Goal: Transaction & Acquisition: Purchase product/service

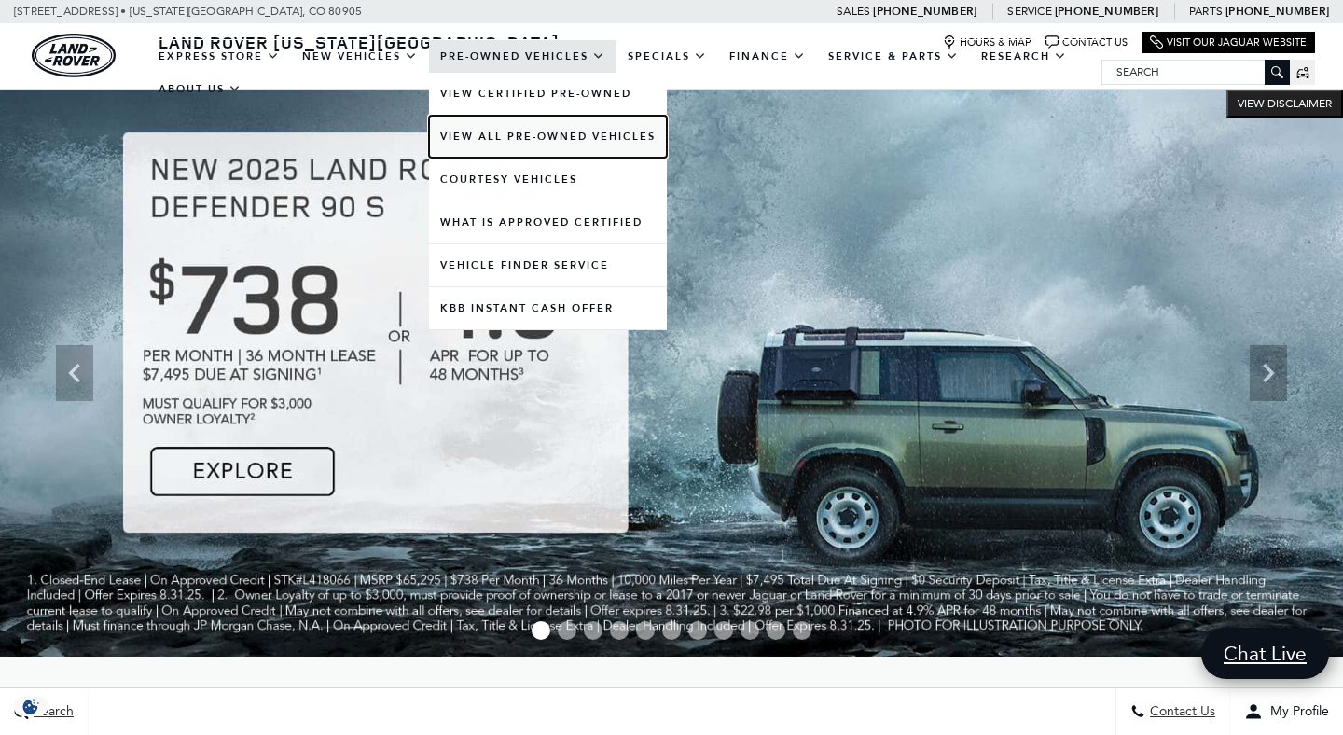
click at [492, 122] on link "View All Pre-Owned Vehicles" at bounding box center [548, 137] width 238 height 42
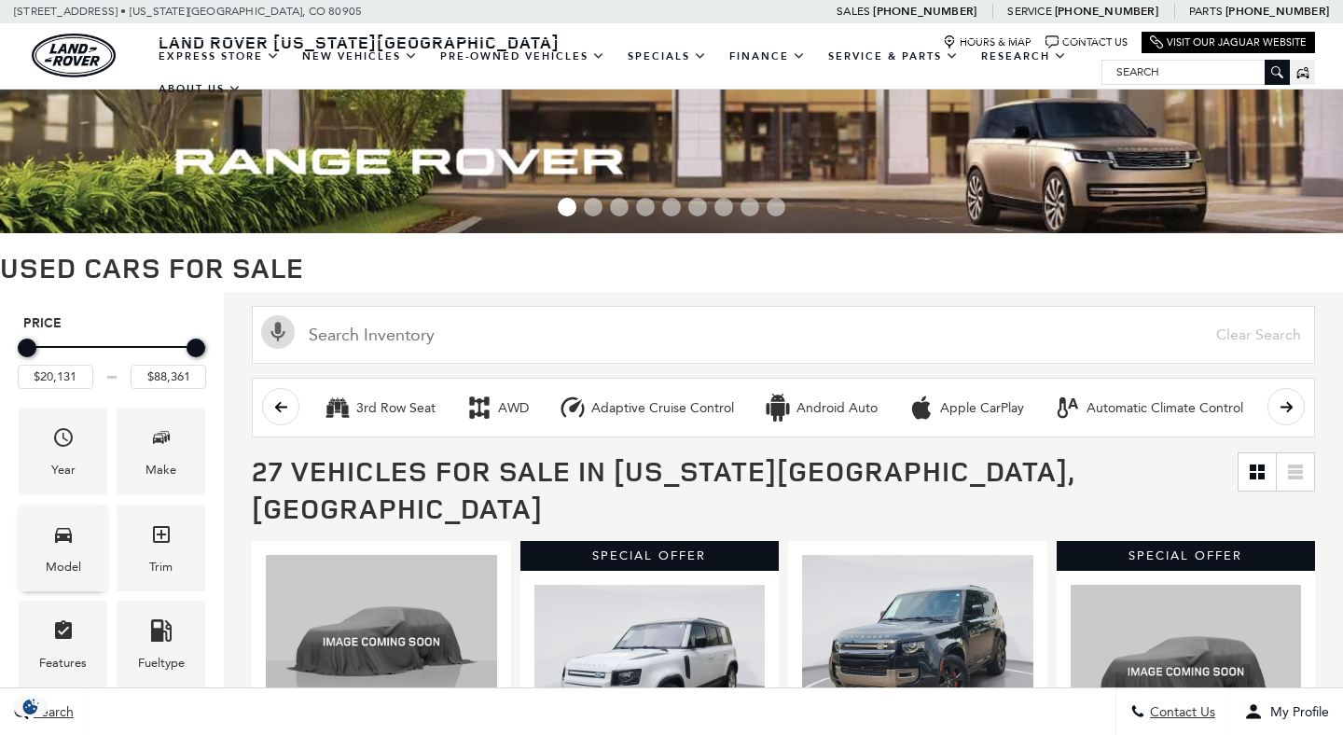
click at [76, 563] on div "Model" at bounding box center [63, 567] width 35 height 21
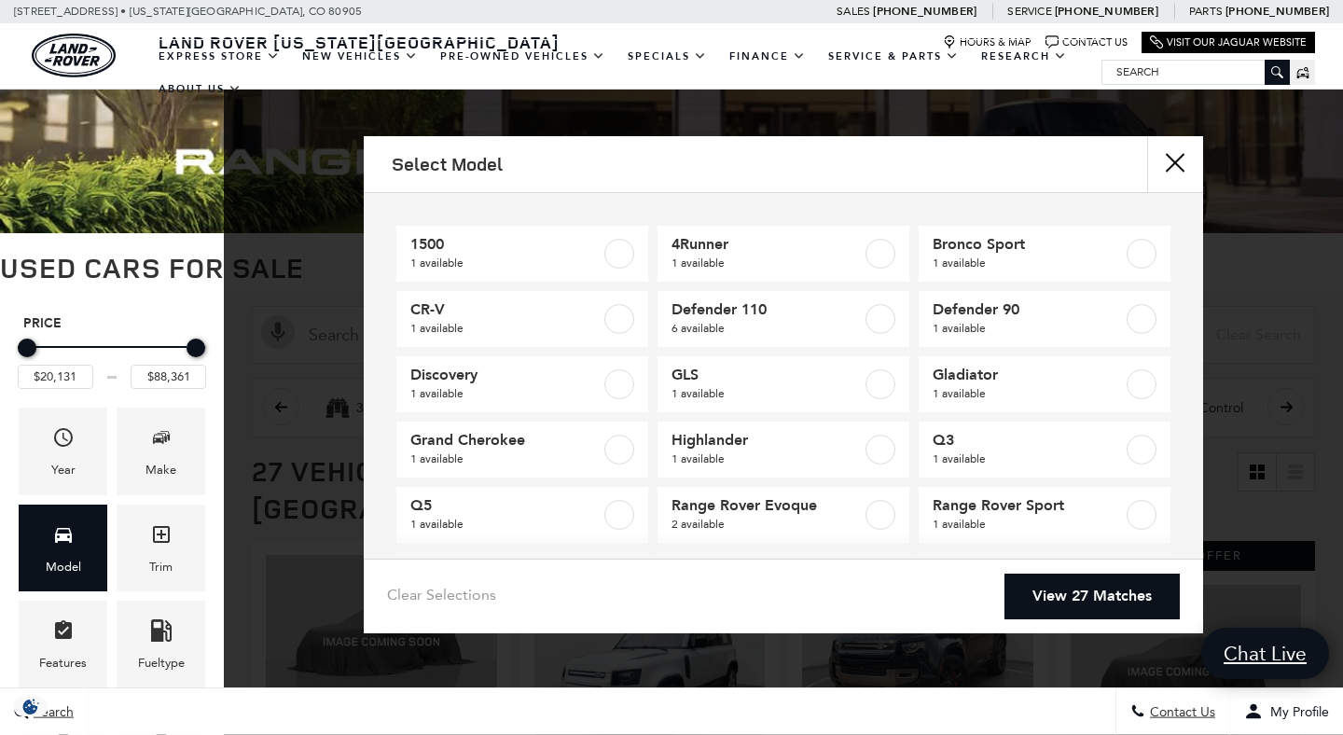
scroll to position [147, 0]
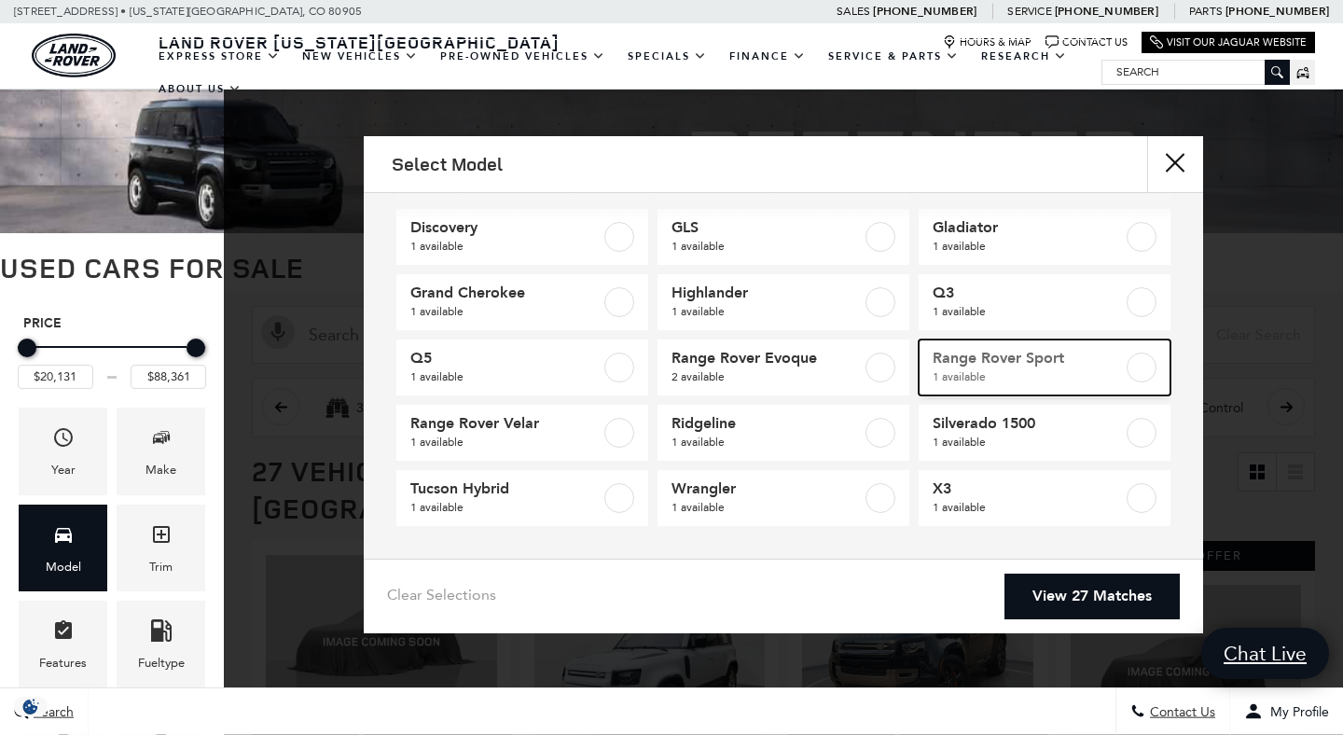
click at [996, 377] on span "1 available" at bounding box center [1028, 377] width 190 height 19
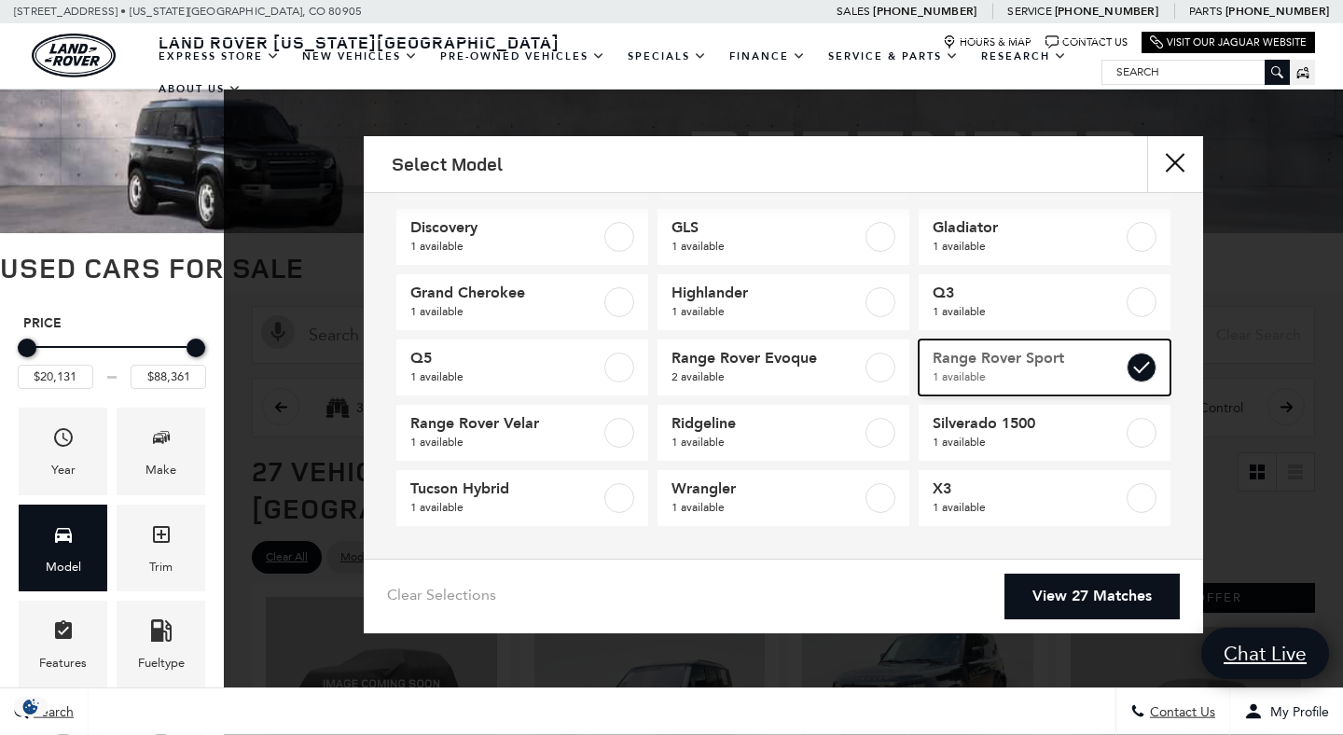
type input "$85,022"
checkbox input "true"
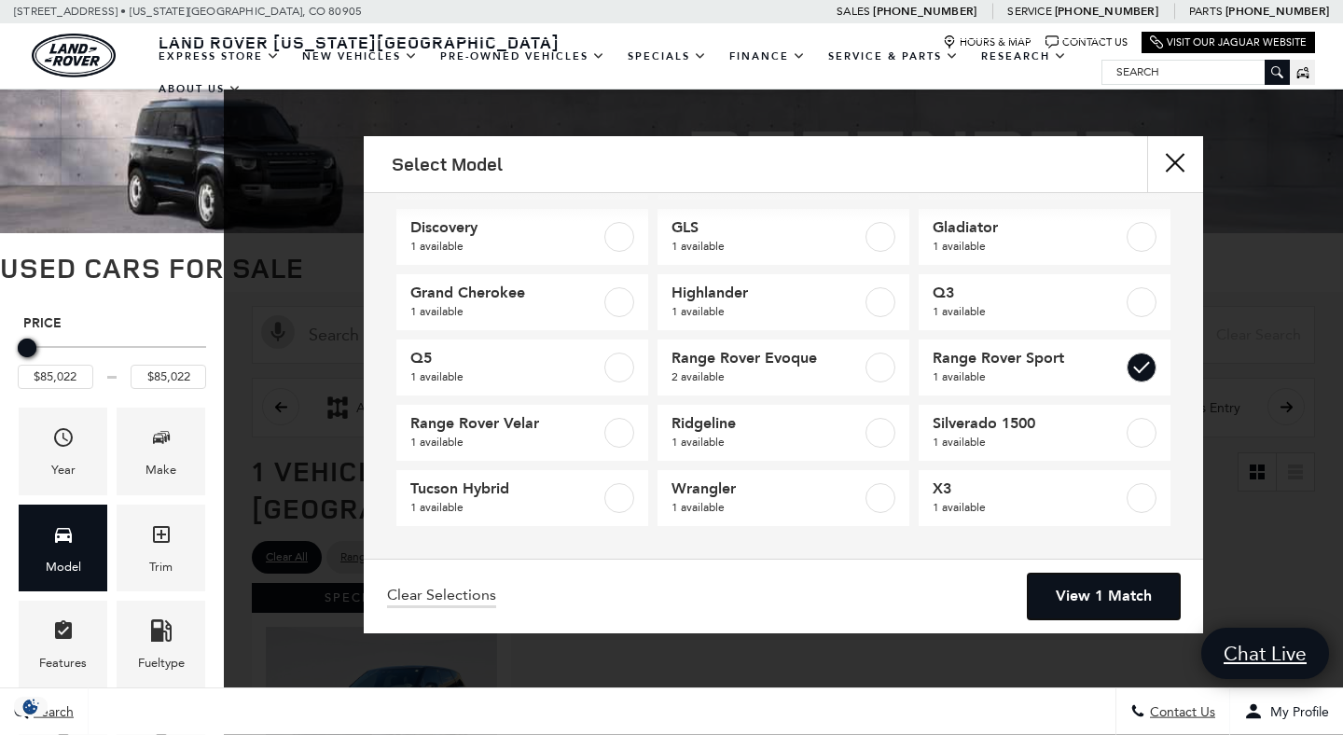
click at [1108, 600] on link "View 1 Match" at bounding box center [1104, 597] width 152 height 46
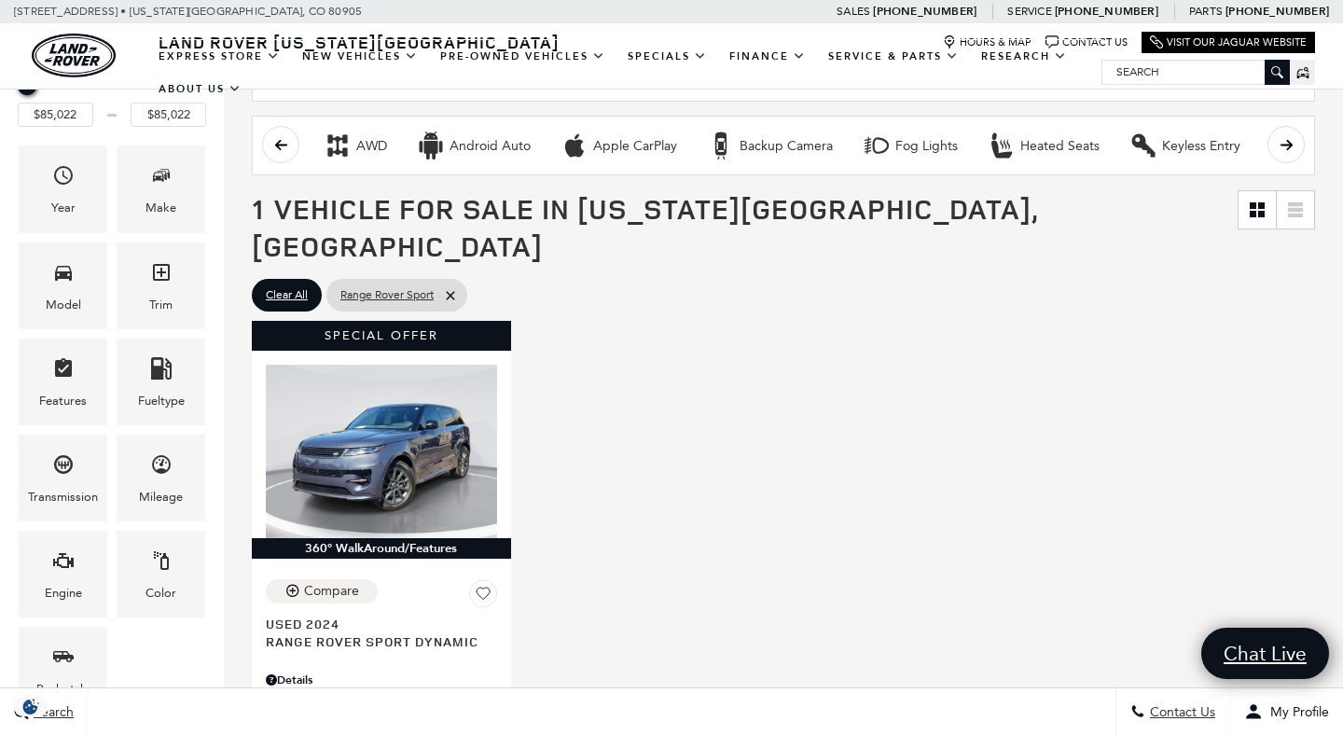
scroll to position [274, 0]
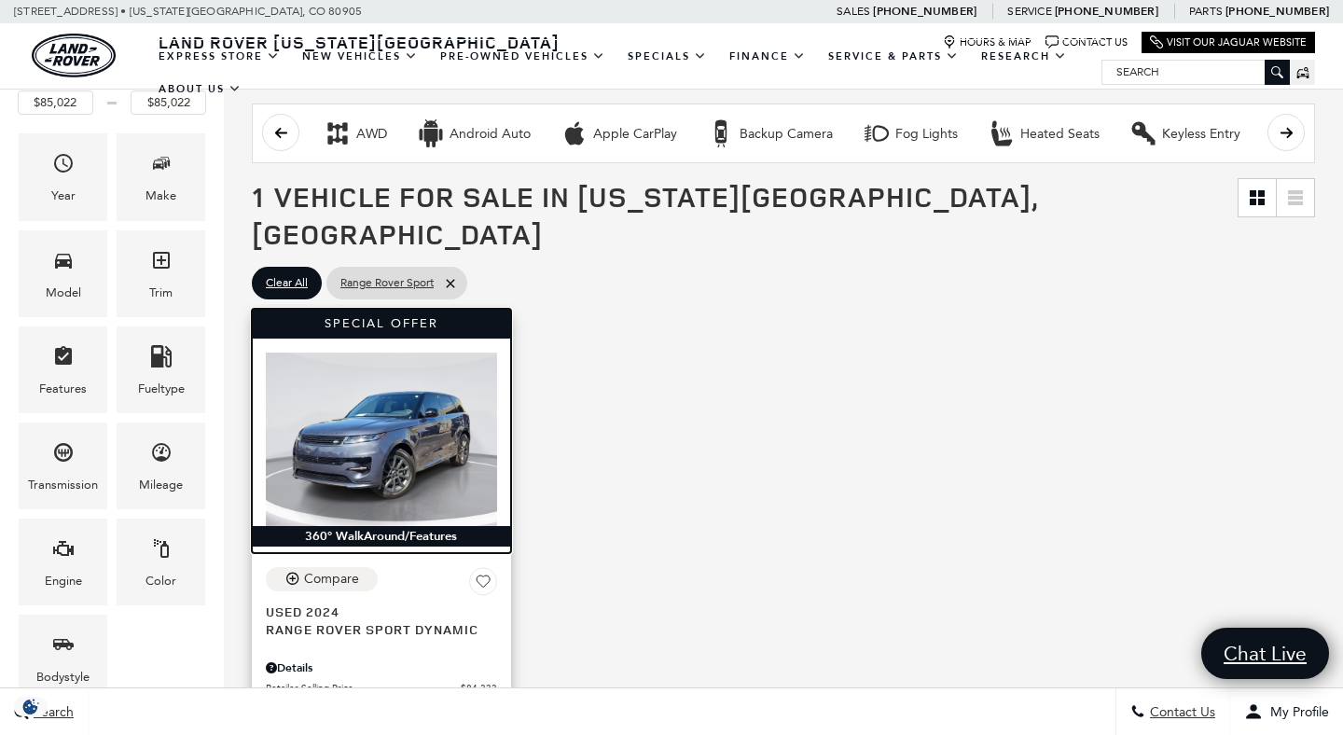
click at [479, 377] on img at bounding box center [381, 440] width 231 height 174
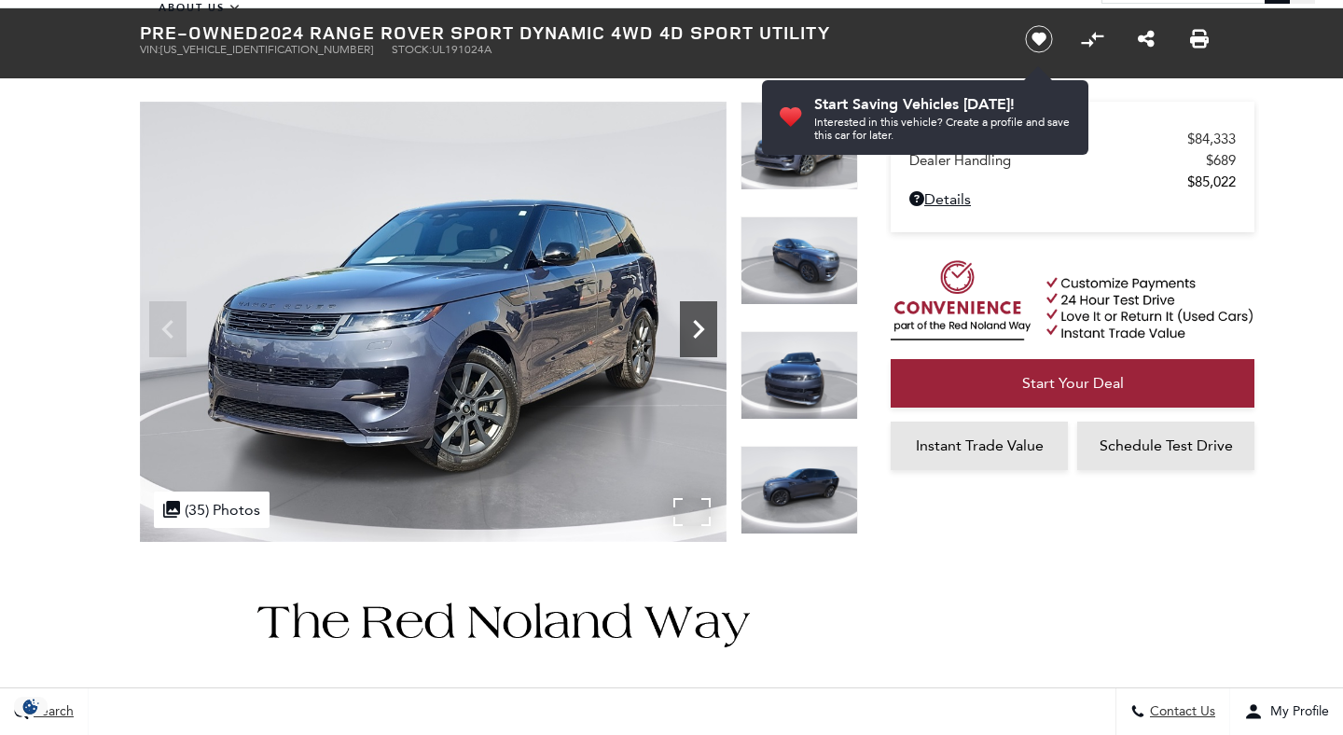
click at [692, 331] on icon "Next" at bounding box center [698, 329] width 37 height 37
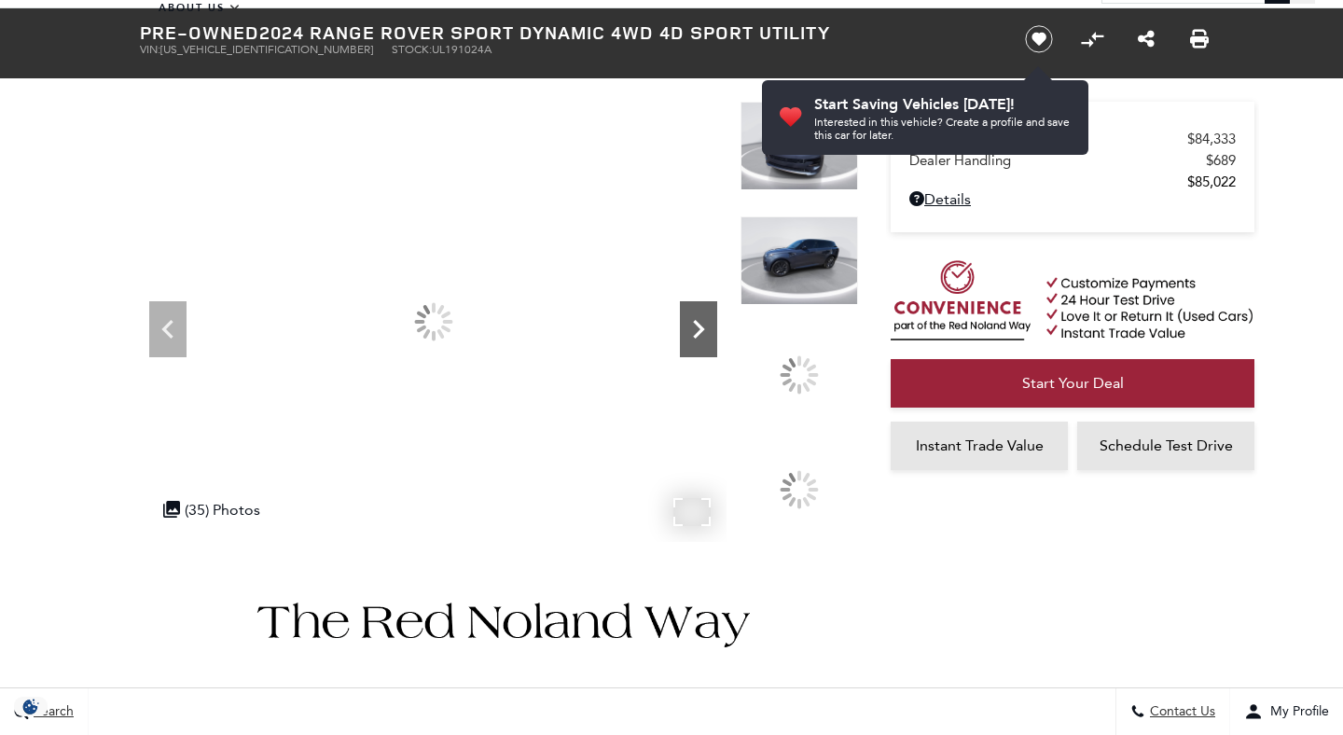
click at [692, 331] on icon "Next" at bounding box center [698, 329] width 37 height 37
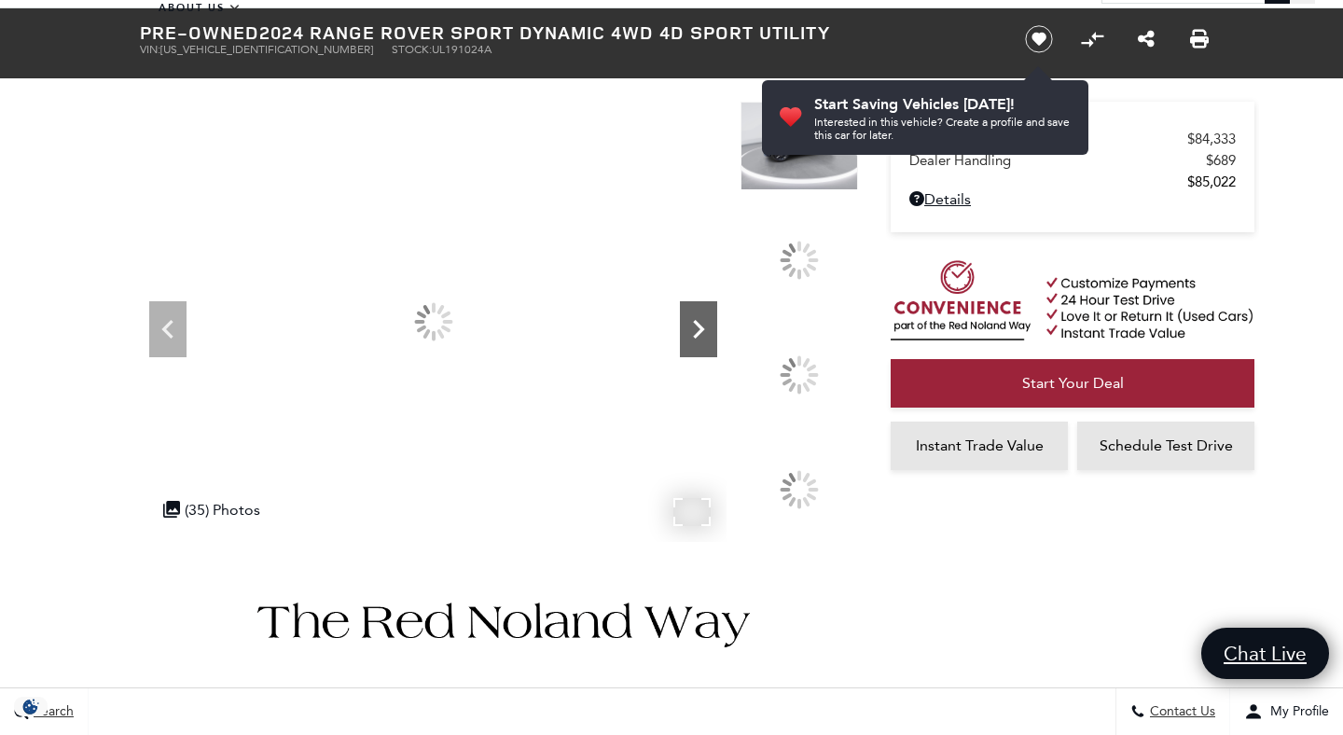
click at [692, 331] on icon "Next" at bounding box center [698, 329] width 37 height 37
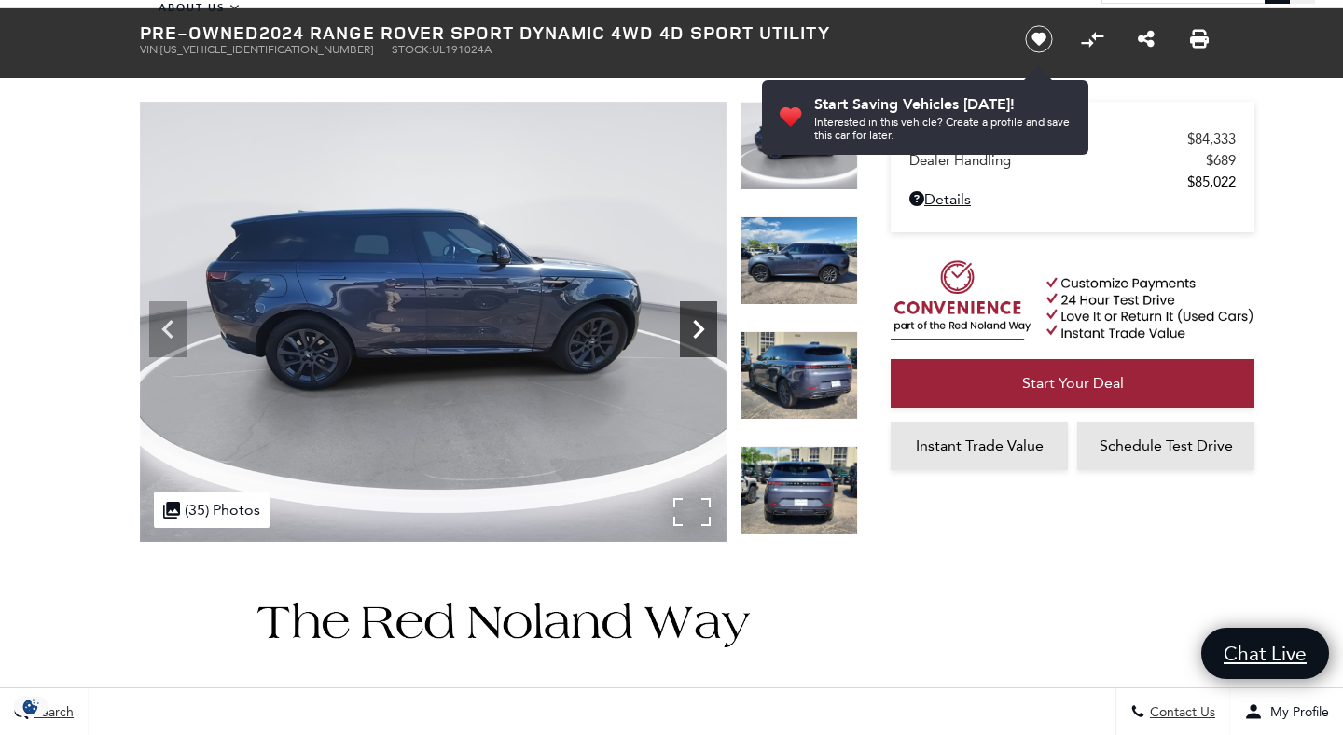
click at [692, 331] on img at bounding box center [433, 322] width 587 height 440
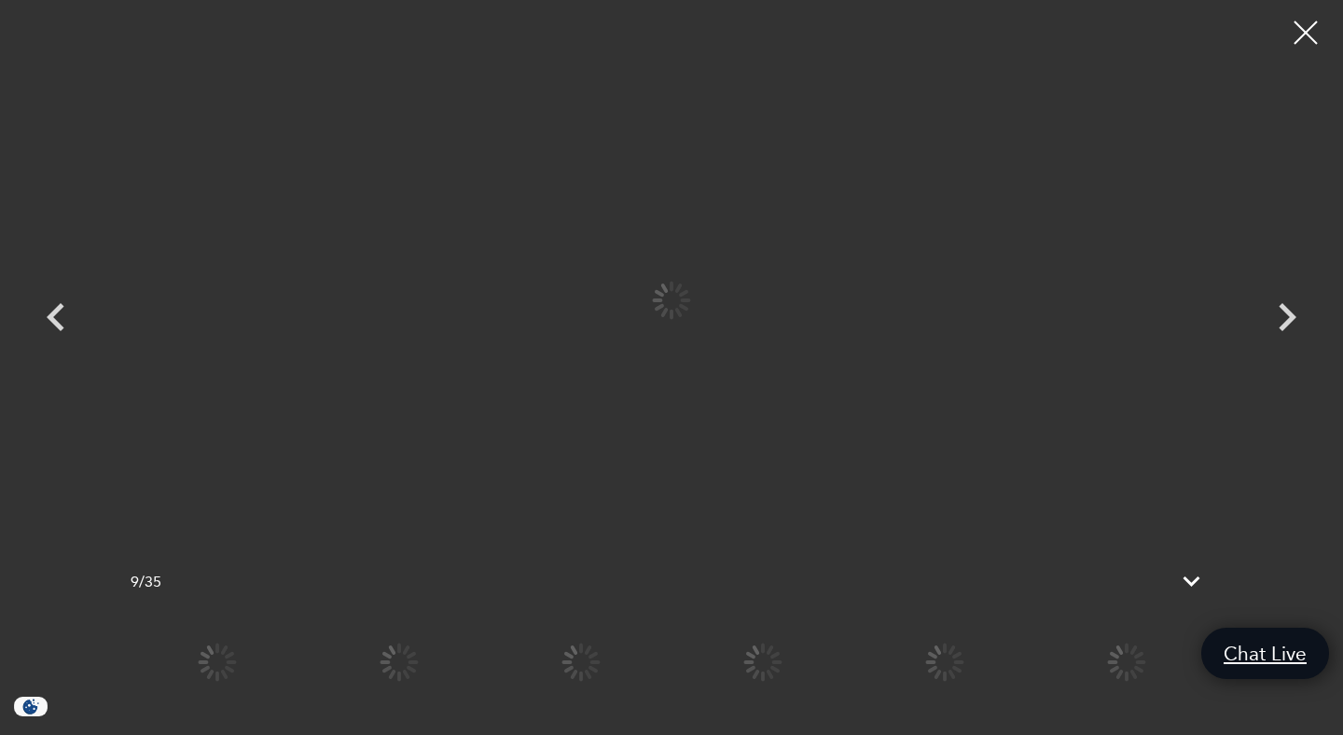
click at [692, 331] on div at bounding box center [671, 300] width 1119 height 572
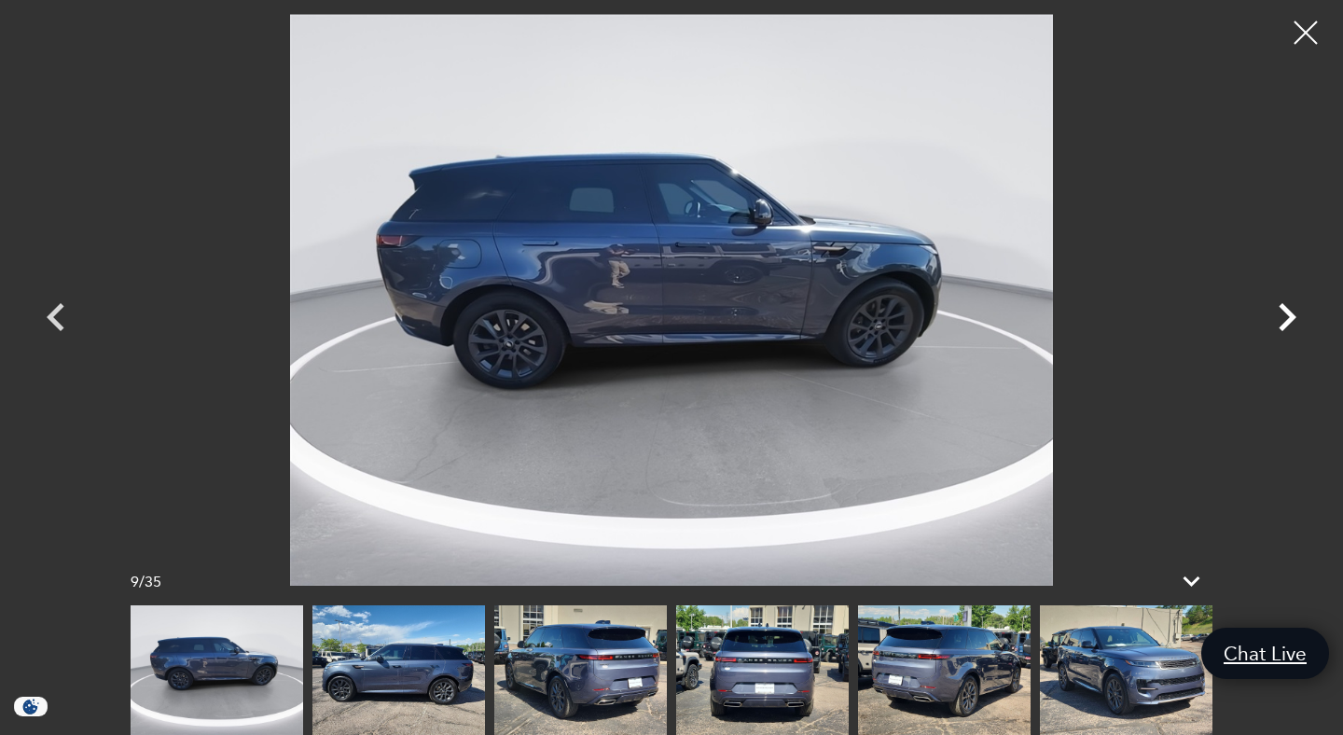
click at [1299, 317] on icon "Next" at bounding box center [1287, 317] width 56 height 56
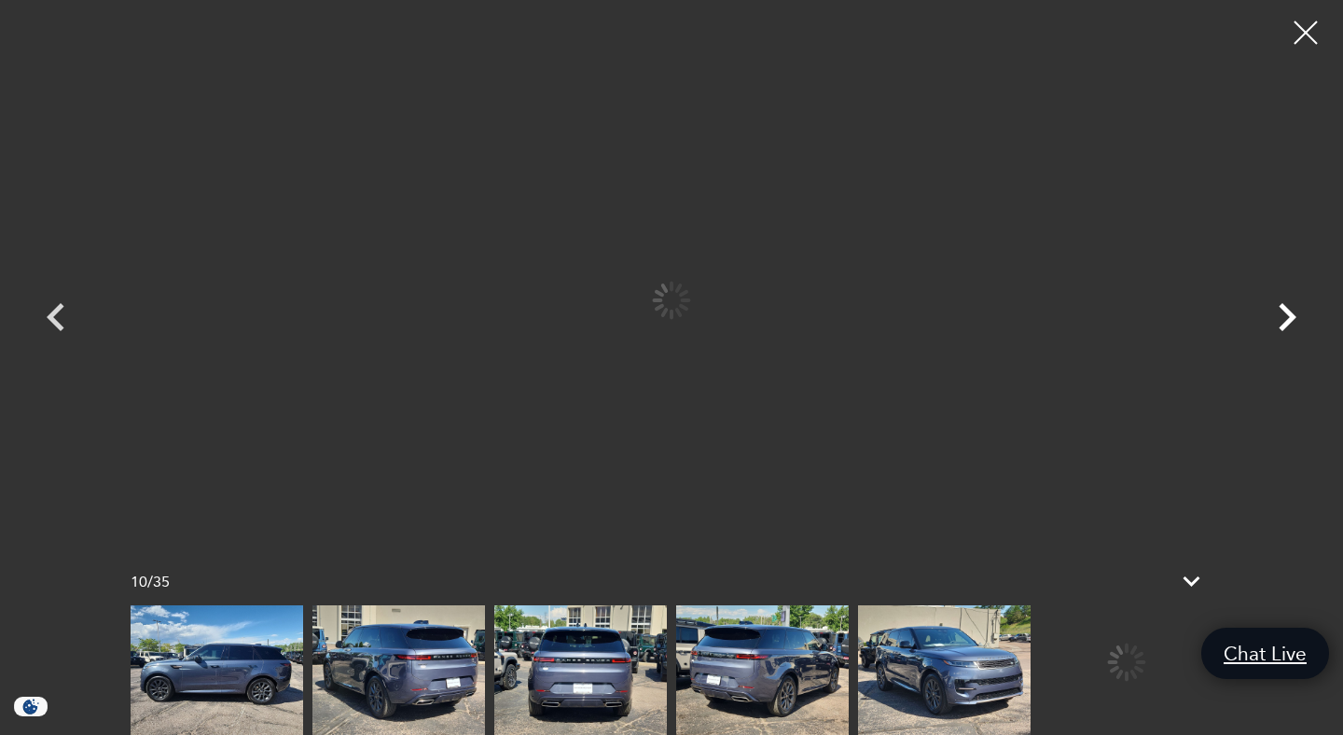
click at [1299, 317] on icon "Next" at bounding box center [1287, 317] width 56 height 56
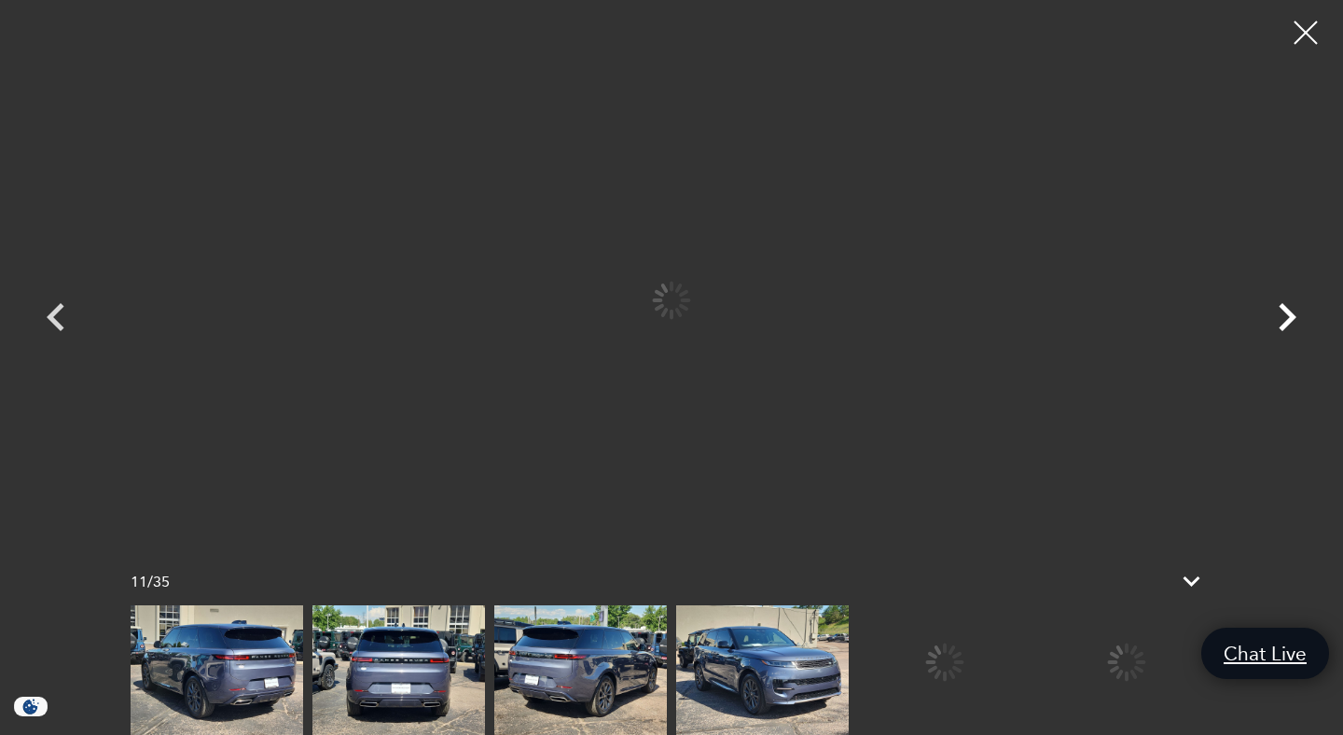
click at [1299, 317] on icon "Next" at bounding box center [1287, 317] width 56 height 56
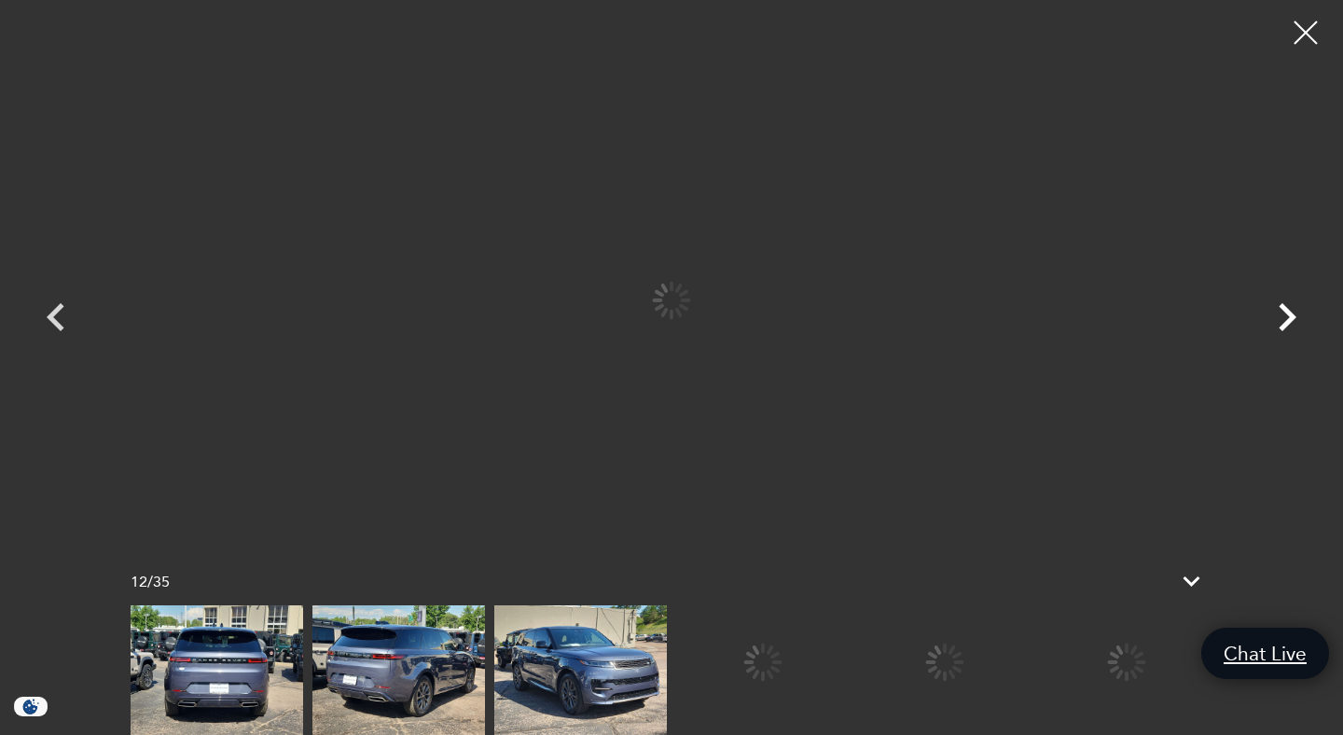
click at [1299, 317] on icon "Next" at bounding box center [1287, 317] width 56 height 56
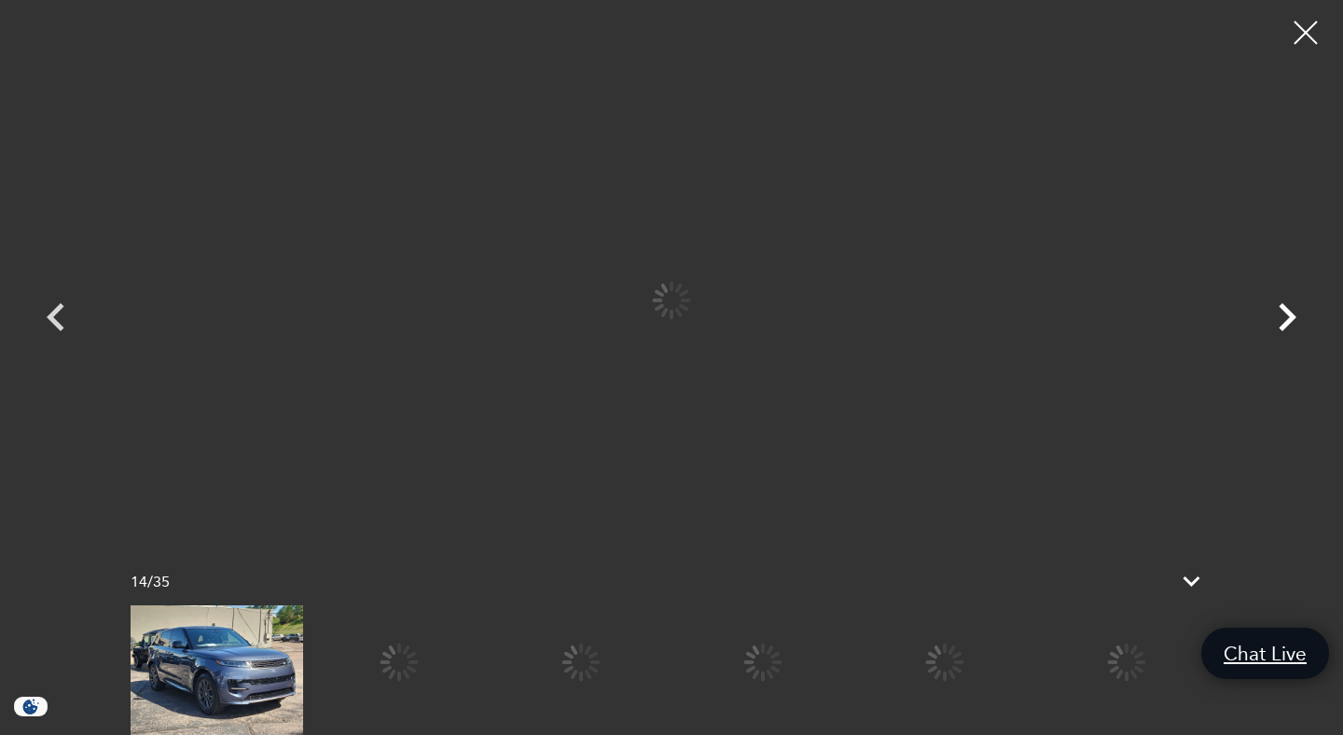
click at [1299, 317] on icon "Next" at bounding box center [1287, 317] width 56 height 56
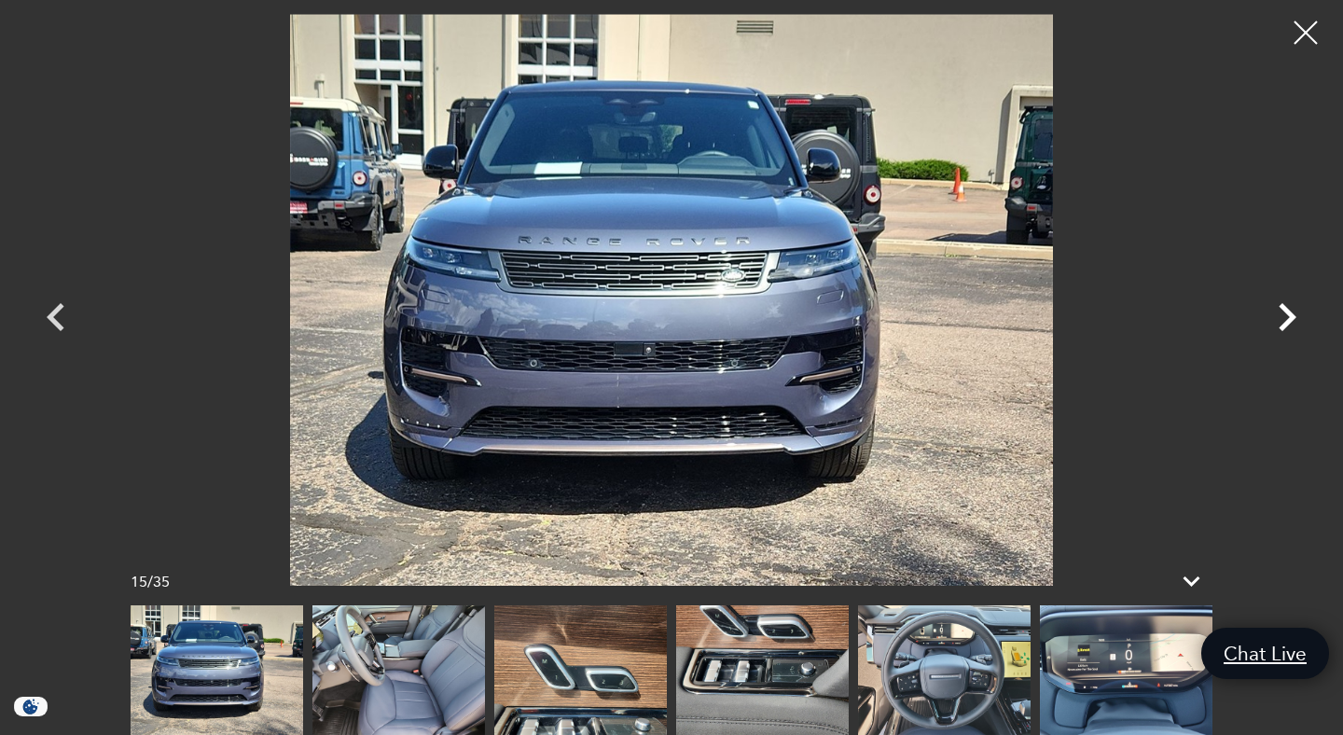
click at [1299, 317] on icon "Next" at bounding box center [1287, 317] width 56 height 56
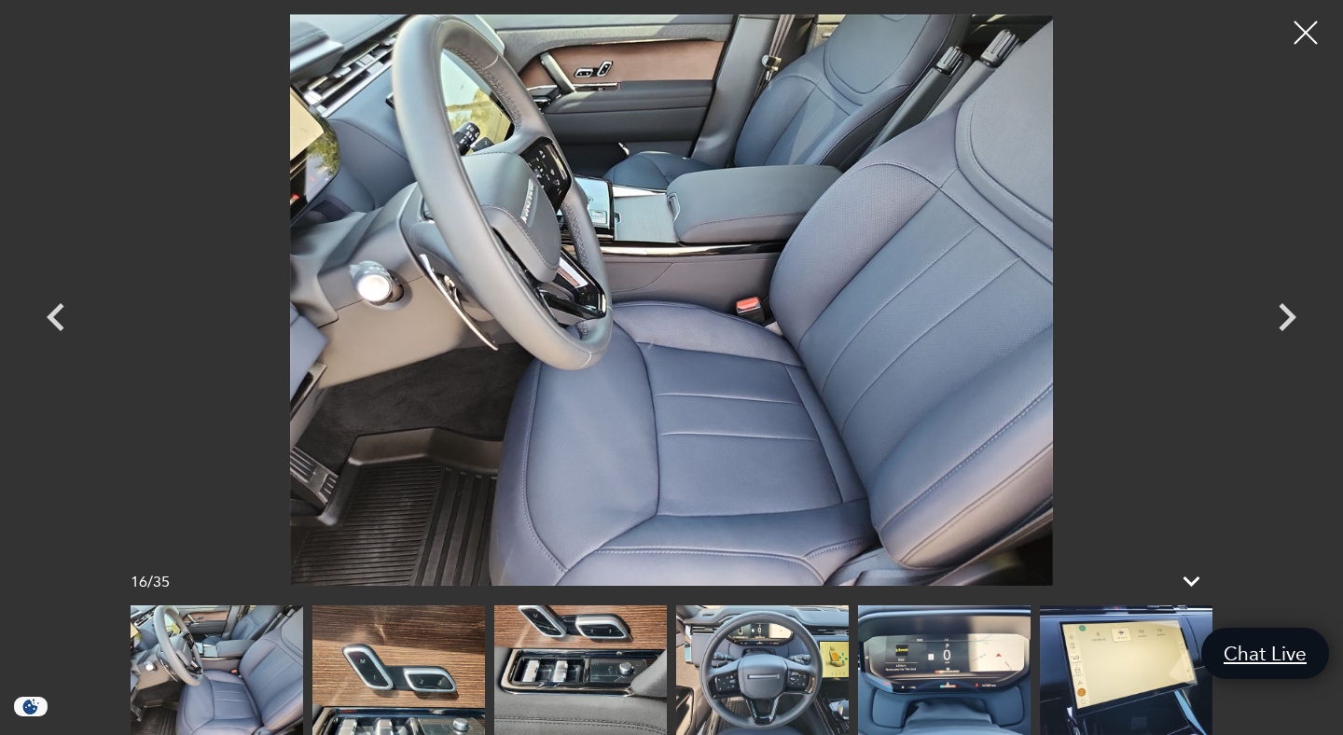
click at [792, 682] on img at bounding box center [762, 670] width 173 height 130
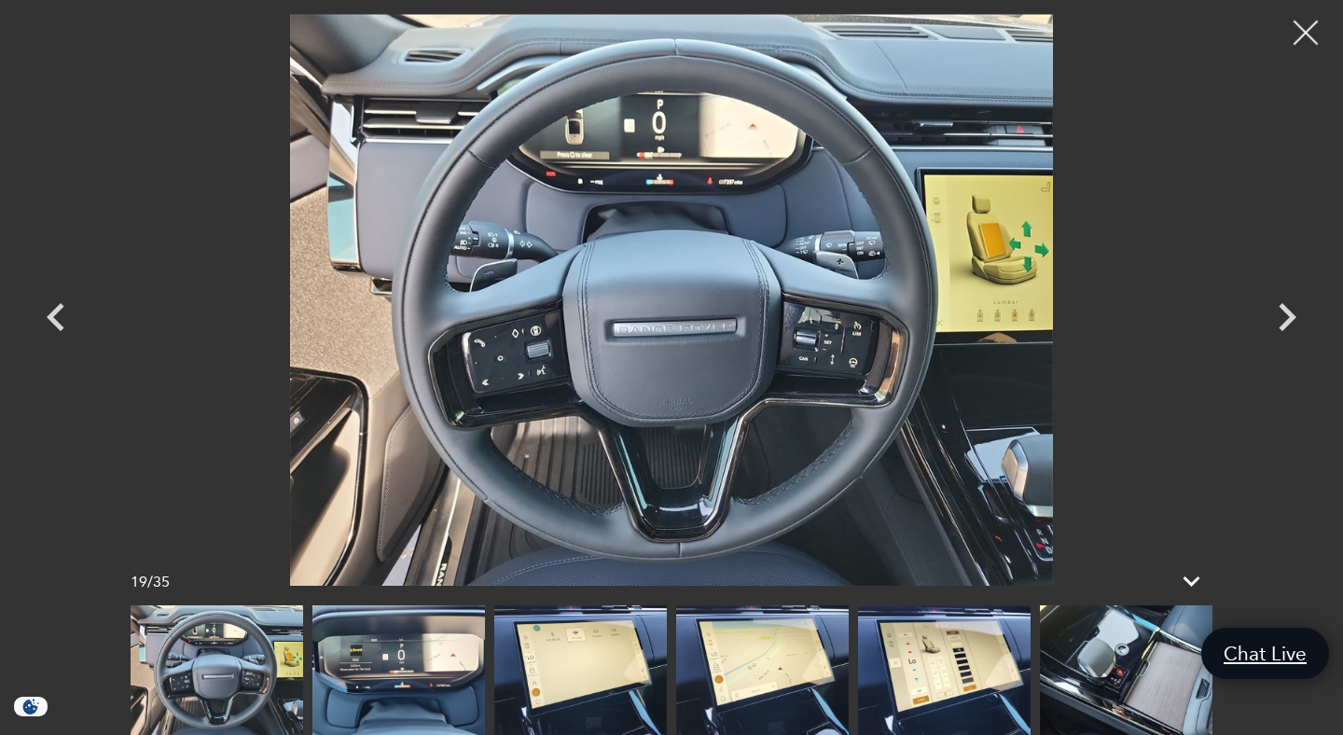
click at [1299, 32] on div at bounding box center [1306, 32] width 49 height 49
